Goal: Task Accomplishment & Management: Use online tool/utility

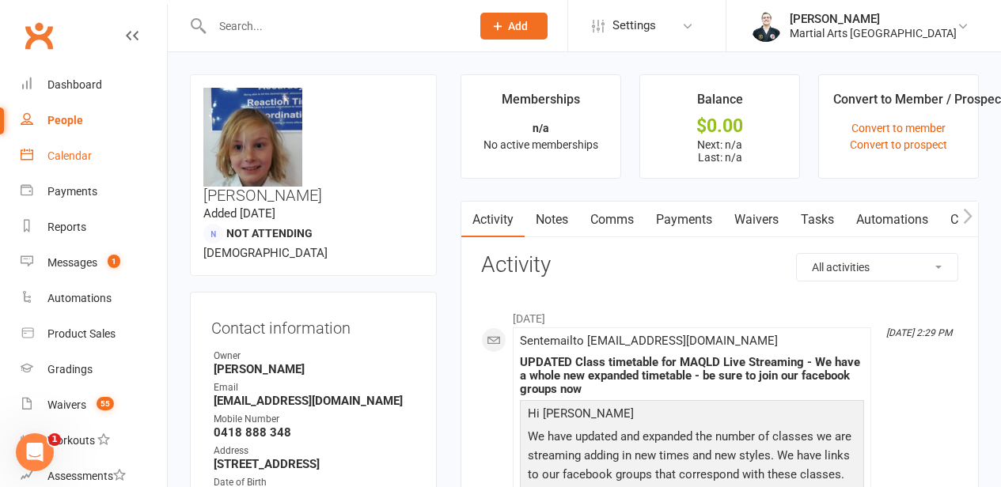
click at [106, 170] on link "Calendar" at bounding box center [94, 156] width 146 height 36
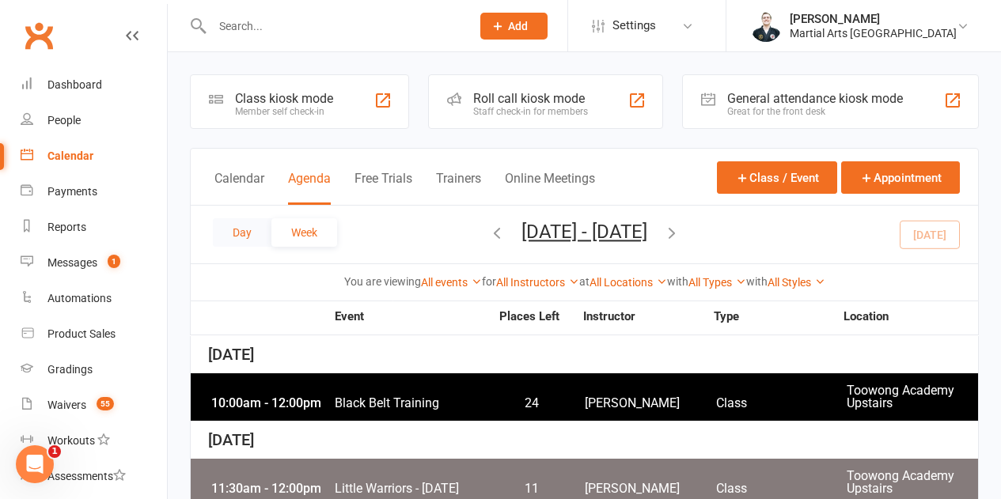
click at [246, 238] on button "Day" at bounding box center [242, 232] width 59 height 28
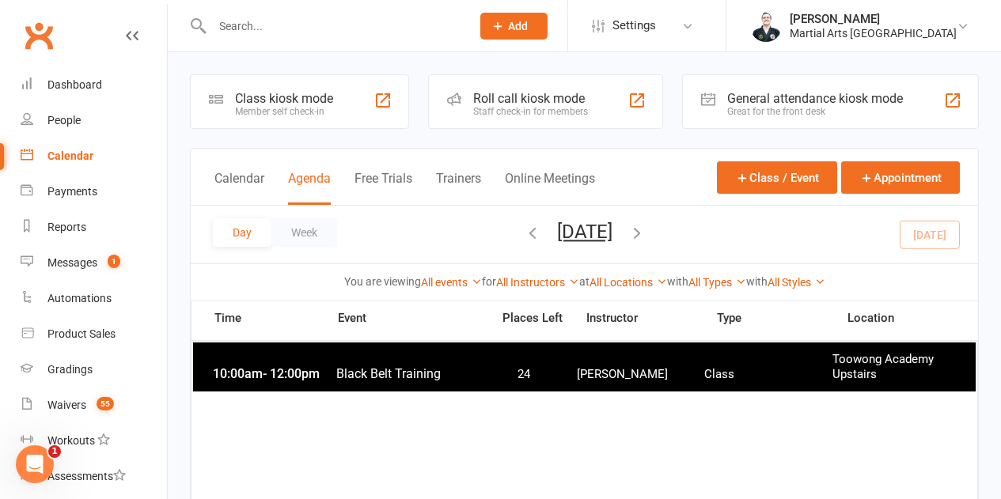
click at [355, 381] on span "Black Belt Training" at bounding box center [408, 373] width 146 height 15
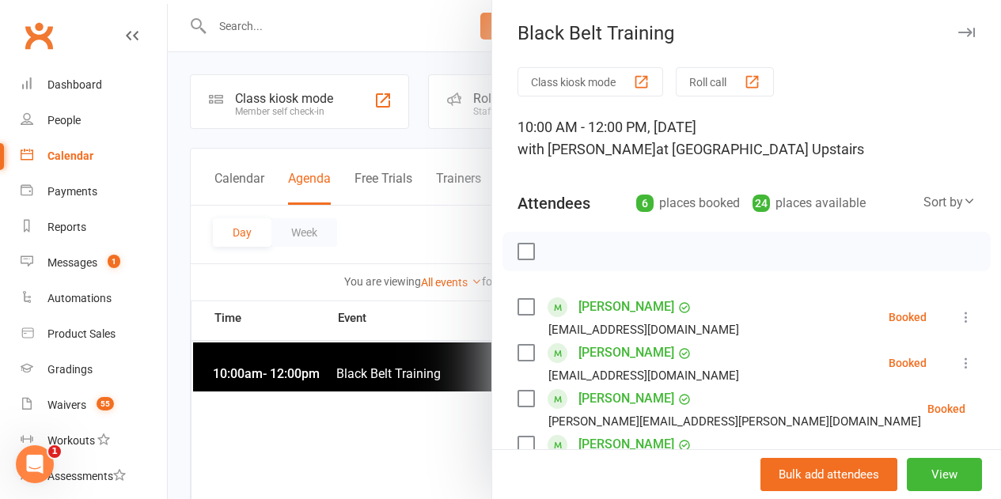
click at [720, 89] on button "Roll call" at bounding box center [725, 81] width 98 height 29
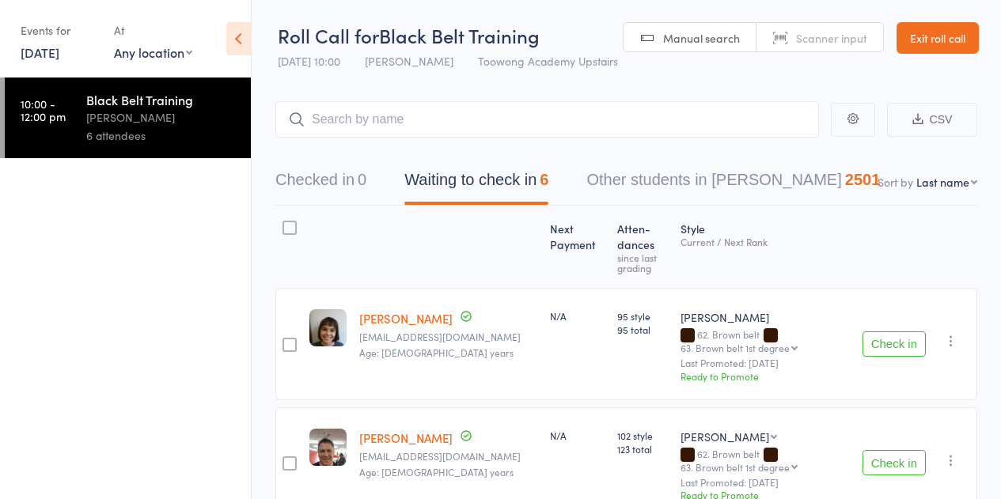
click at [899, 341] on button "Check in" at bounding box center [893, 343] width 63 height 25
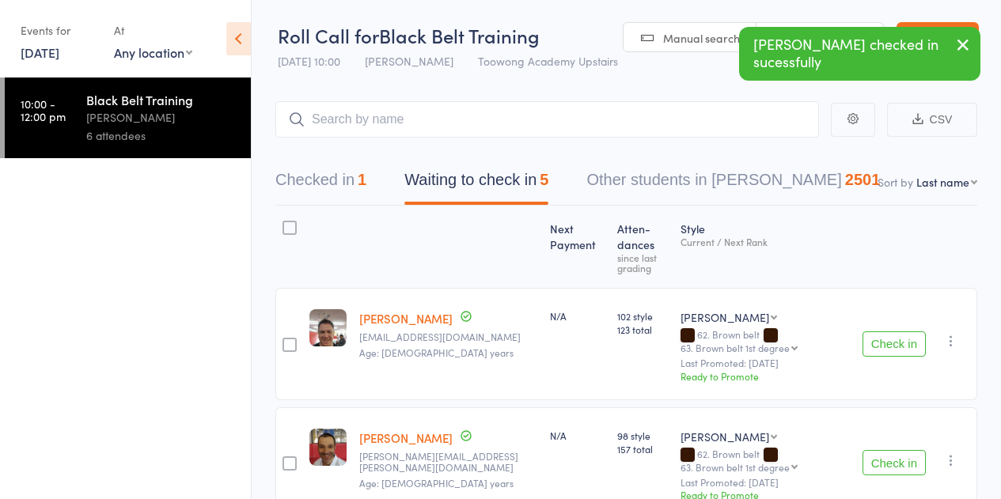
click at [865, 338] on button "Check in" at bounding box center [893, 343] width 63 height 25
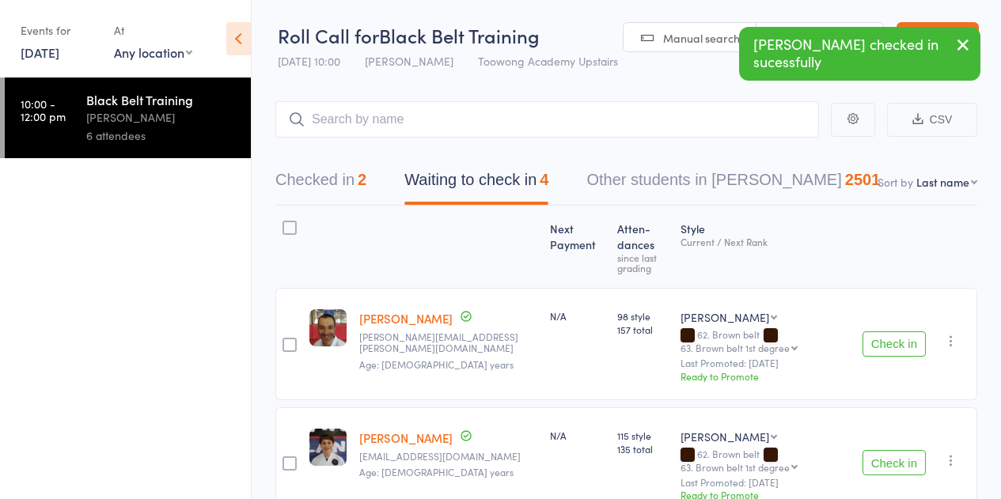
click at [891, 347] on button "Check in" at bounding box center [893, 343] width 63 height 25
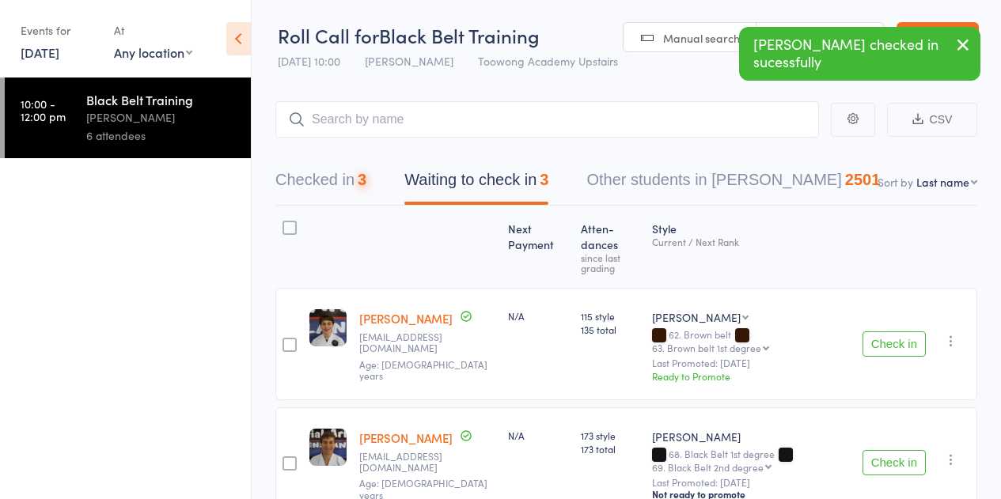
click at [892, 334] on button "Check in" at bounding box center [893, 343] width 63 height 25
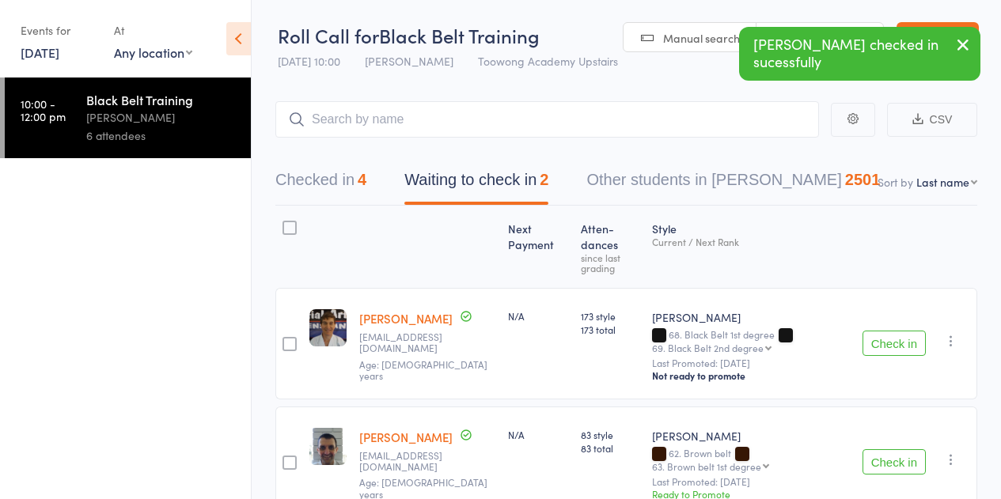
click at [892, 343] on button "Check in" at bounding box center [893, 343] width 63 height 25
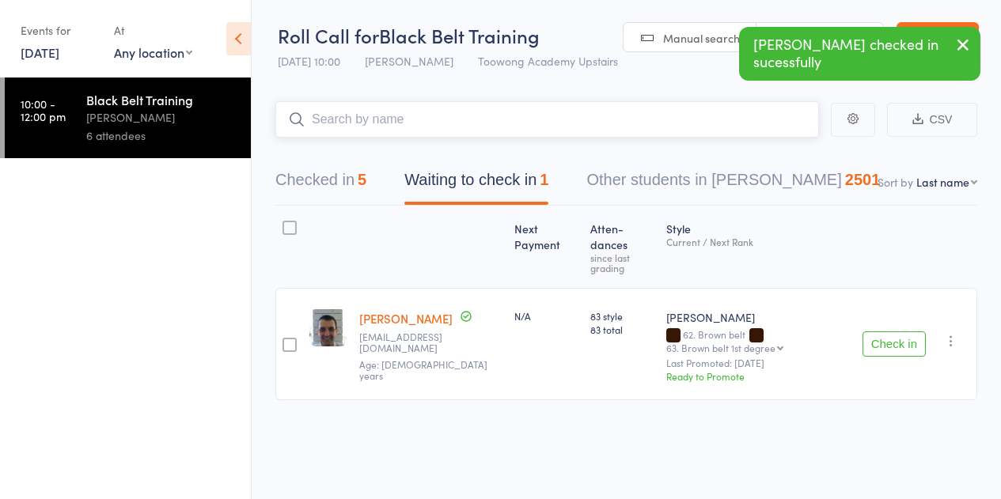
click at [400, 119] on input "search" at bounding box center [546, 119] width 543 height 36
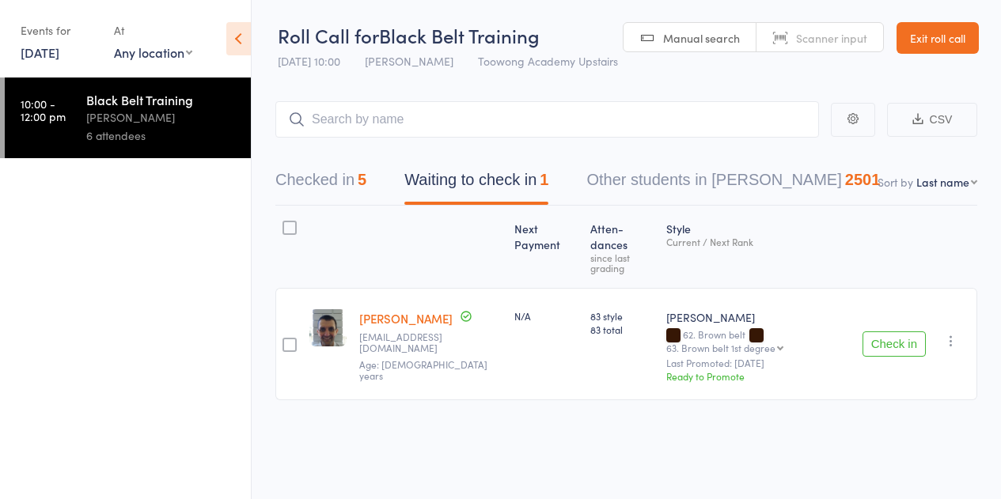
click at [883, 331] on button "Check in" at bounding box center [893, 343] width 63 height 25
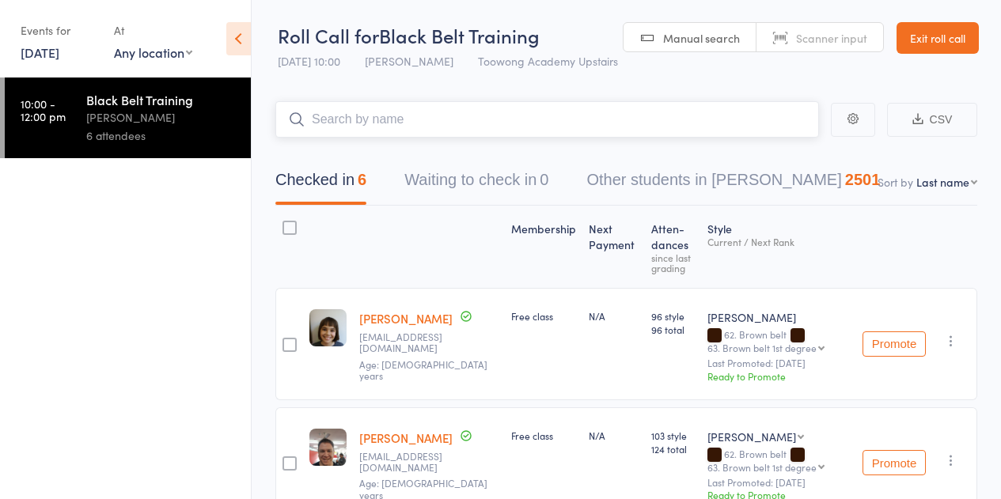
click at [373, 104] on input "search" at bounding box center [546, 119] width 543 height 36
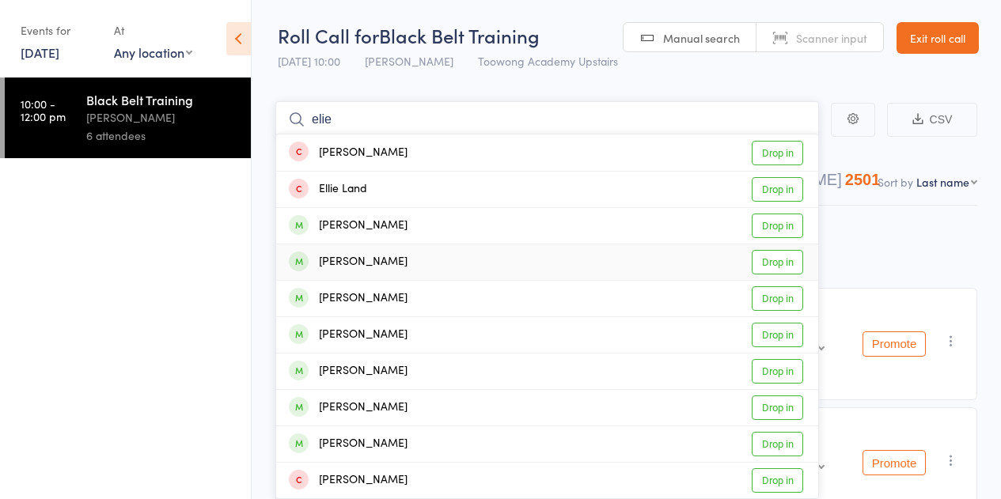
type input "elie"
click at [371, 266] on div "Elie Supplisson" at bounding box center [348, 262] width 119 height 18
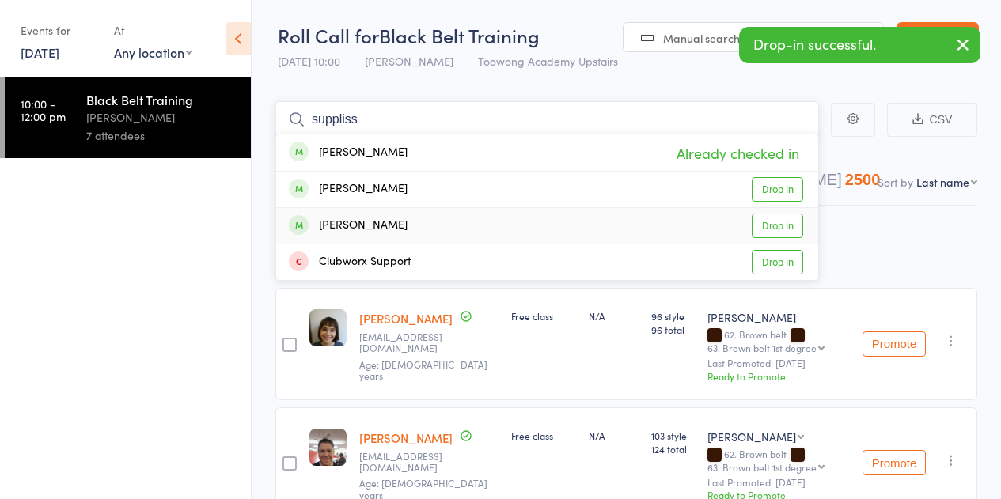
type input "suppliss"
click at [382, 233] on div "Thomas Supplisson" at bounding box center [348, 226] width 119 height 18
